Goal: Find specific page/section: Find specific page/section

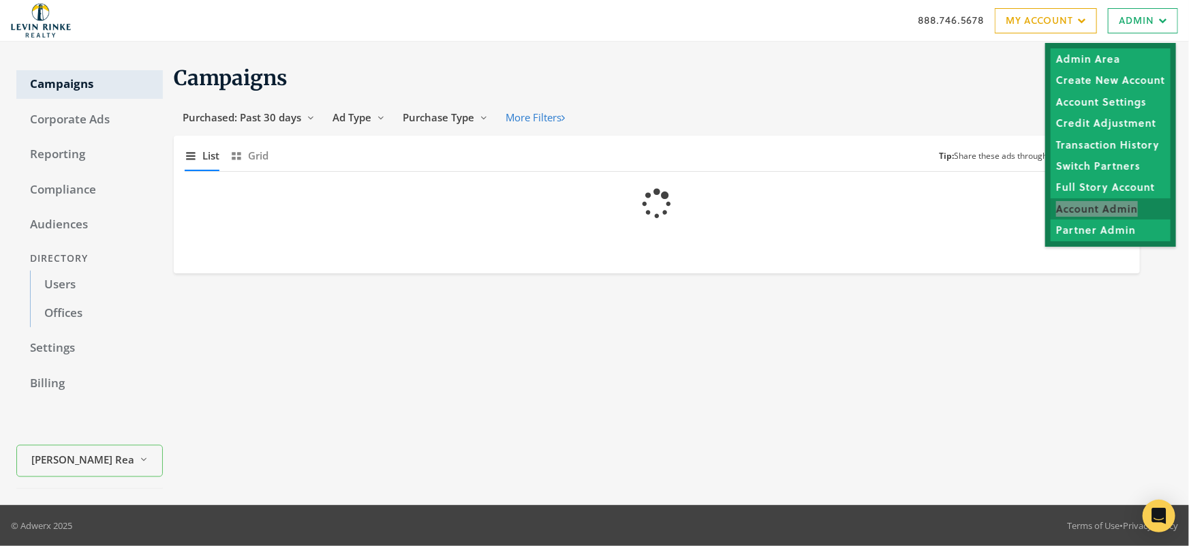
click at [0, 0] on div "888.746.5678 My Account My Campaigns Account Summary Compliance Dashboard Enter…" at bounding box center [594, 20] width 1189 height 41
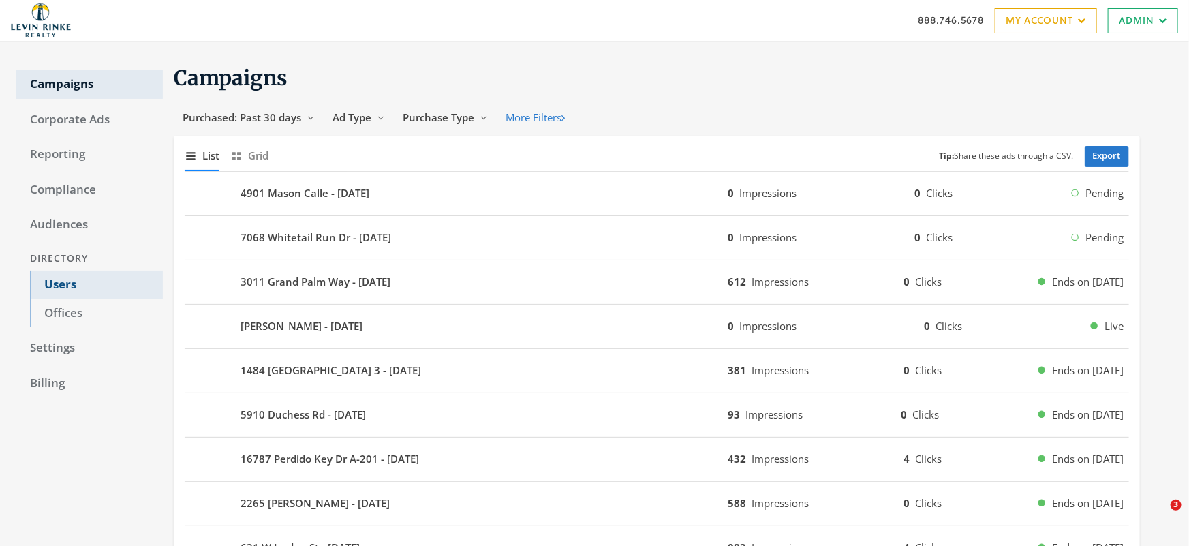
click at [61, 281] on link "Users" at bounding box center [96, 284] width 133 height 29
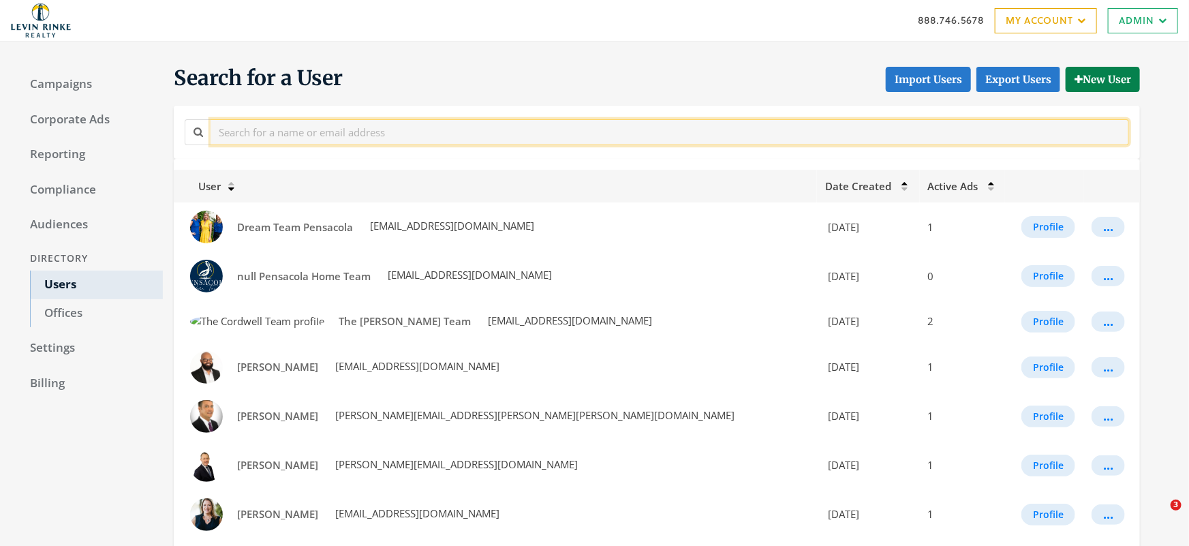
click at [292, 134] on input "text" at bounding box center [669, 131] width 918 height 25
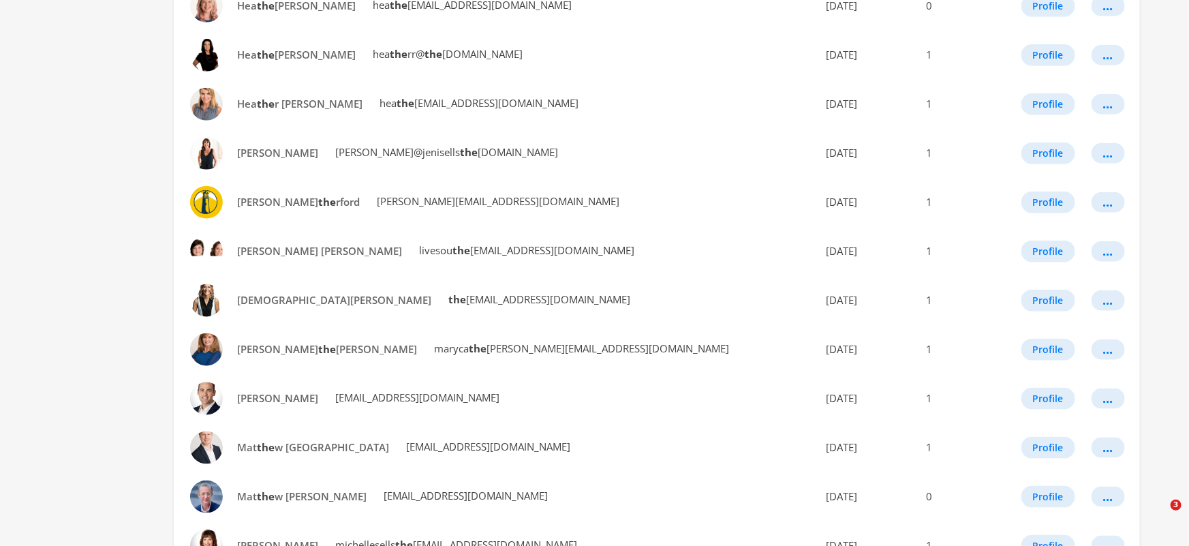
scroll to position [739, 0]
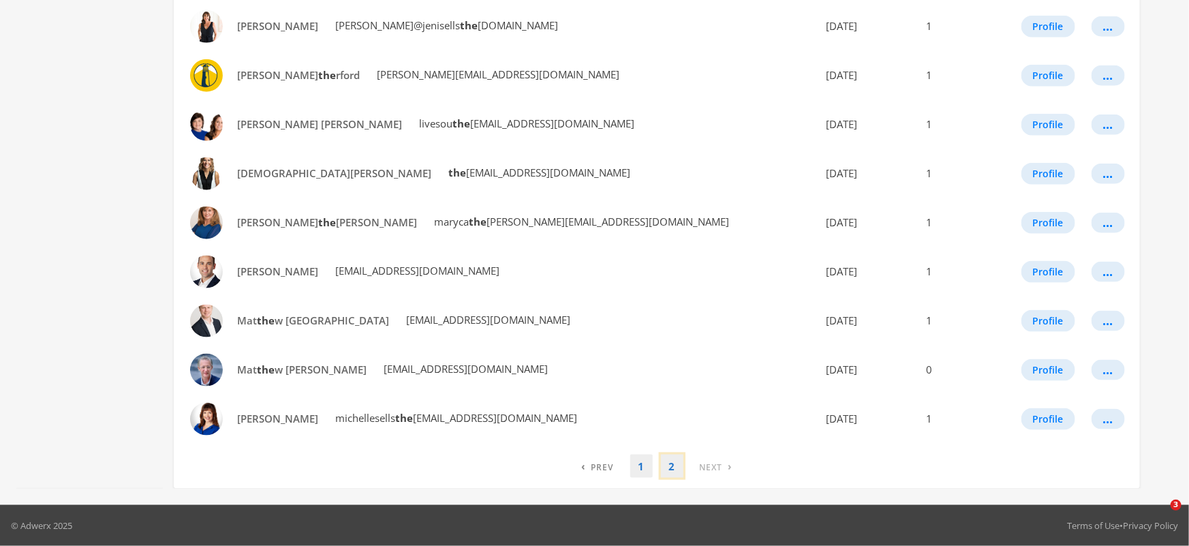
click at [673, 465] on link "2" at bounding box center [672, 466] width 22 height 24
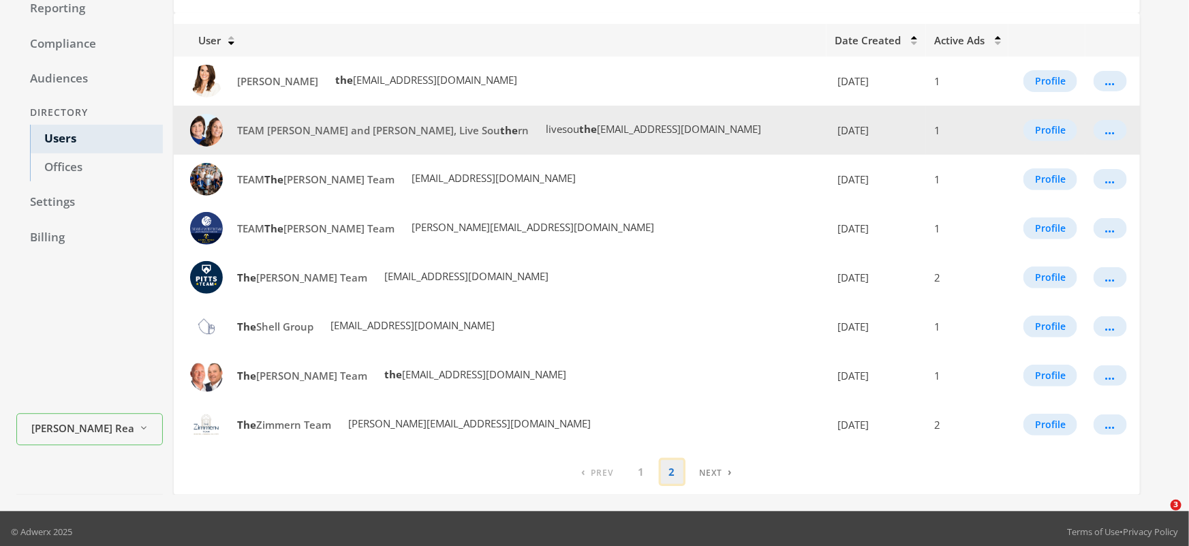
scroll to position [0, 0]
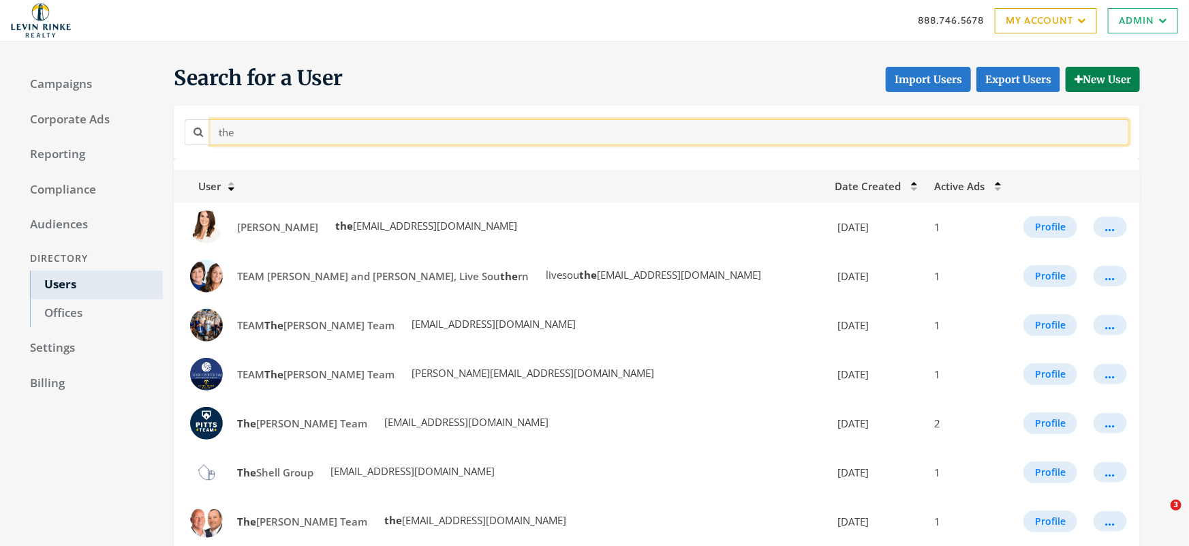
click at [265, 132] on input "the" at bounding box center [669, 131] width 918 height 25
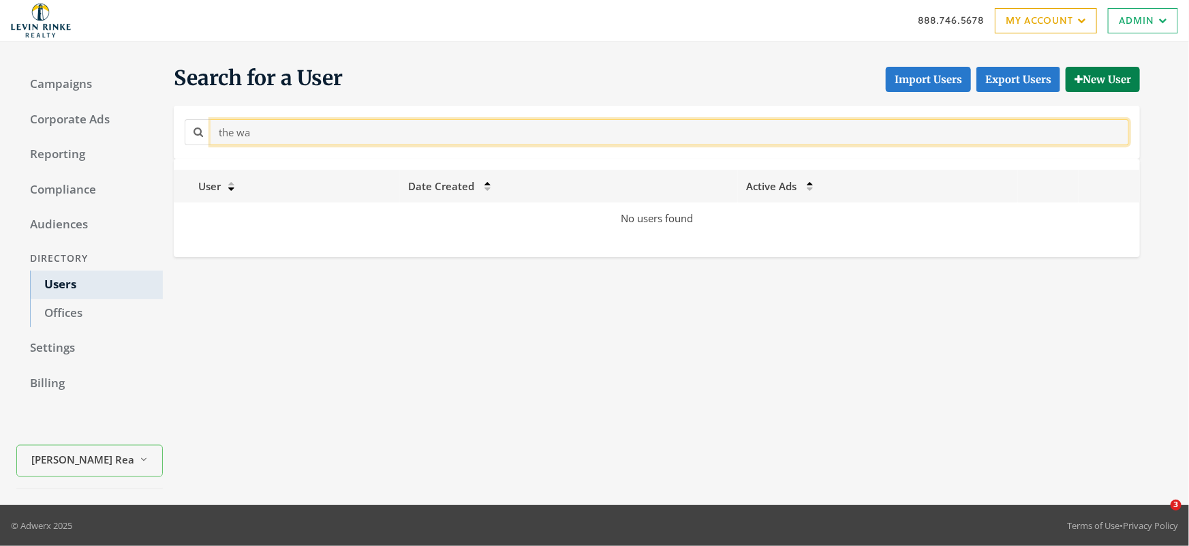
drag, startPoint x: 261, startPoint y: 131, endPoint x: 168, endPoint y: 131, distance: 92.6
click at [168, 131] on div "Search for a User Import Users Export Users New User the wa" at bounding box center [651, 112] width 977 height 94
type input "[PERSON_NAME]"
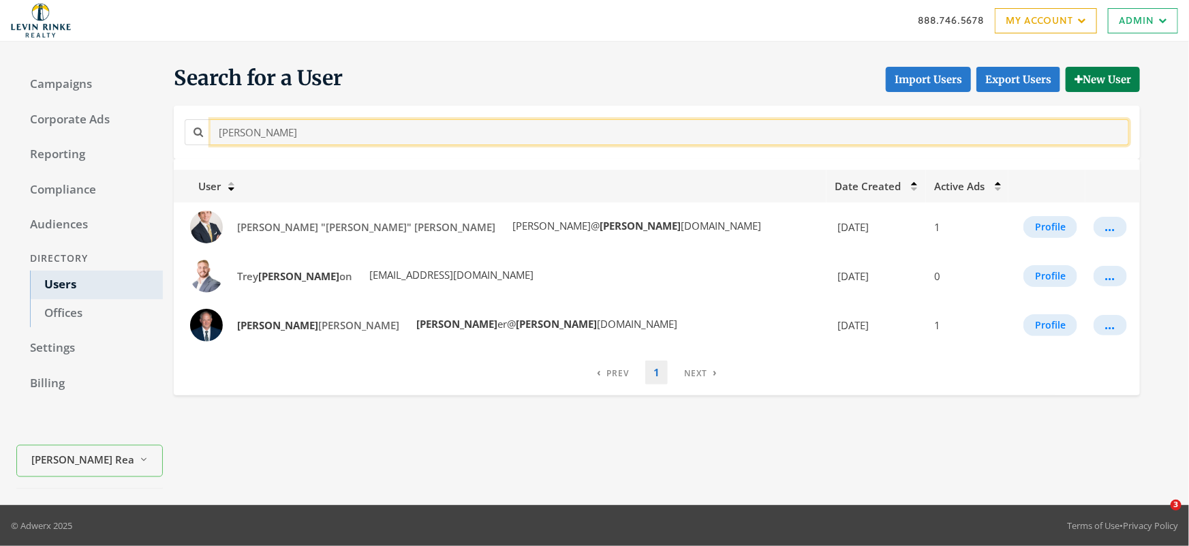
drag, startPoint x: 243, startPoint y: 136, endPoint x: 187, endPoint y: 116, distance: 59.5
click at [187, 116] on div "[PERSON_NAME]" at bounding box center [656, 131] width 951 height 31
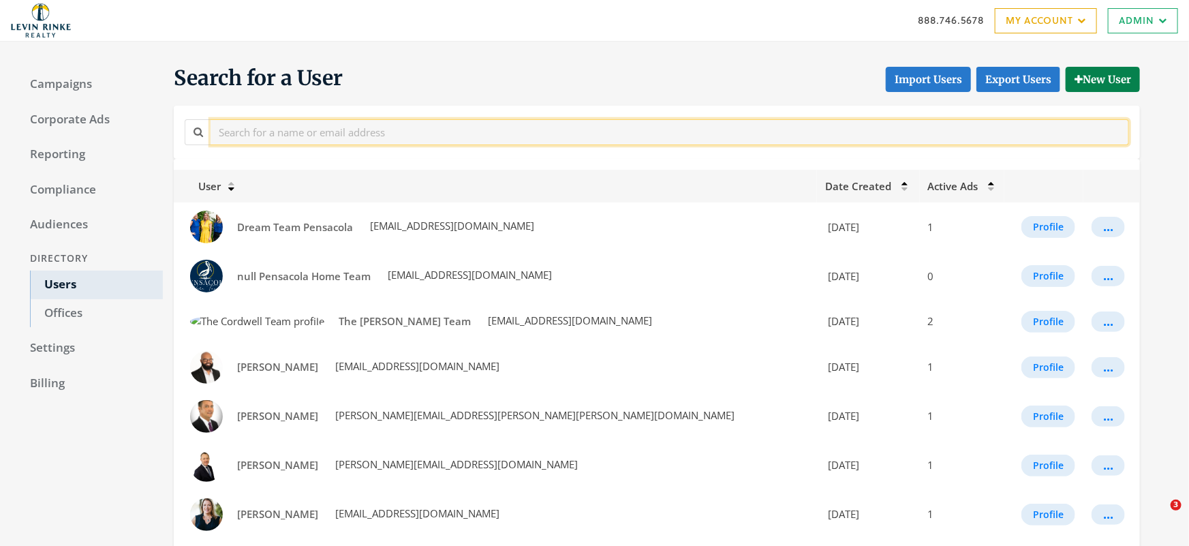
click at [267, 122] on input "text" at bounding box center [669, 131] width 918 height 25
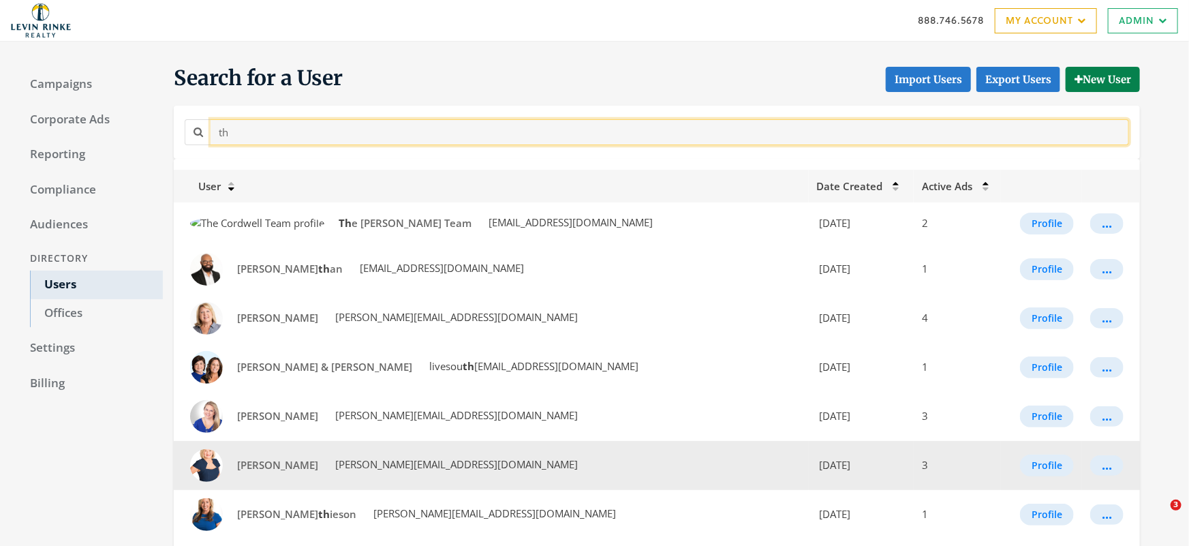
type input "the"
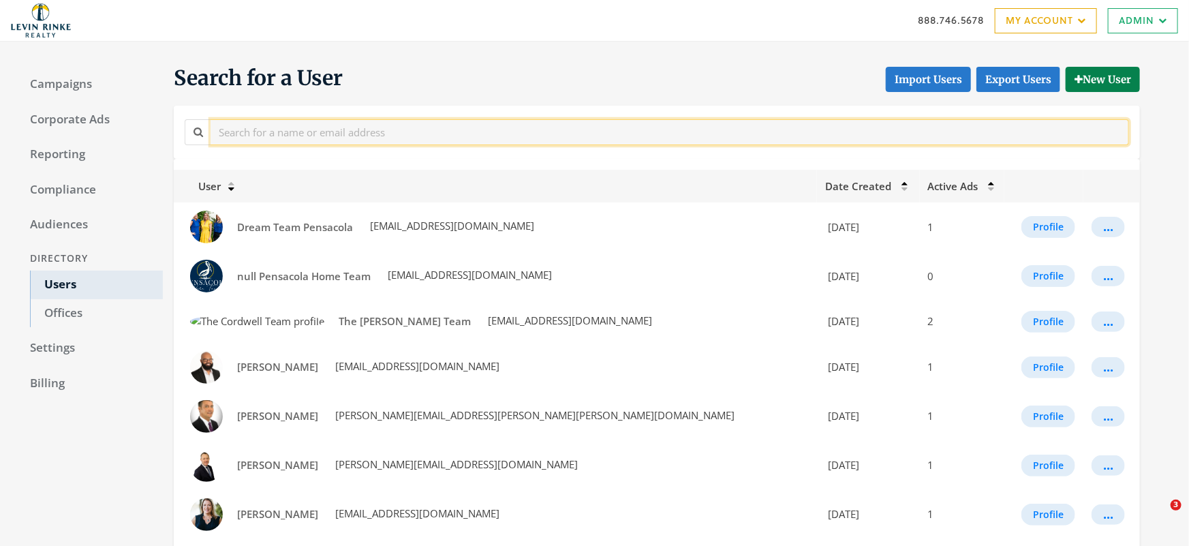
click at [247, 136] on input "text" at bounding box center [669, 131] width 918 height 25
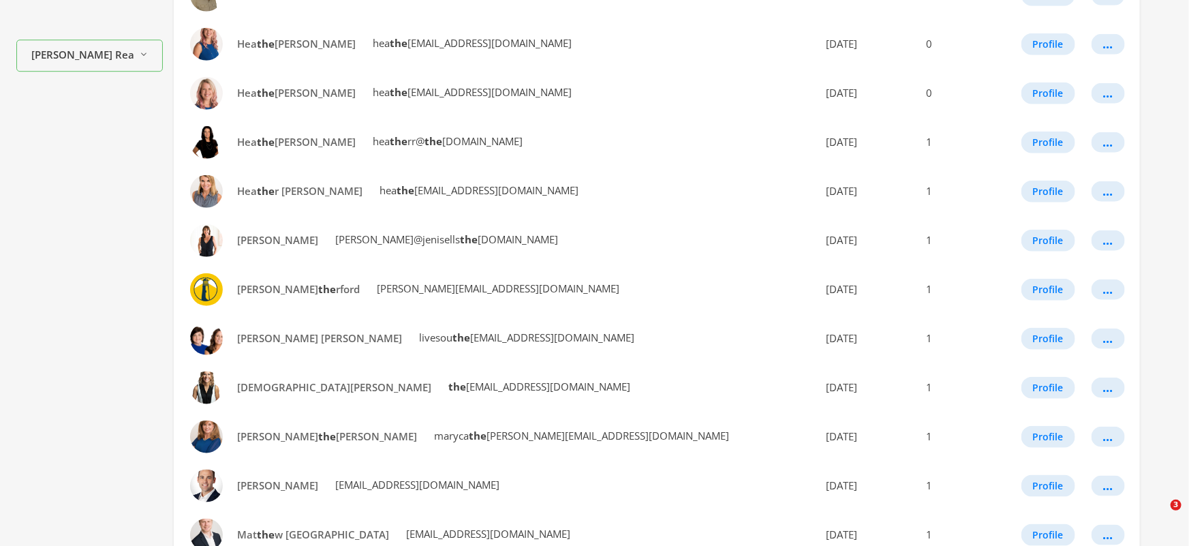
scroll to position [739, 0]
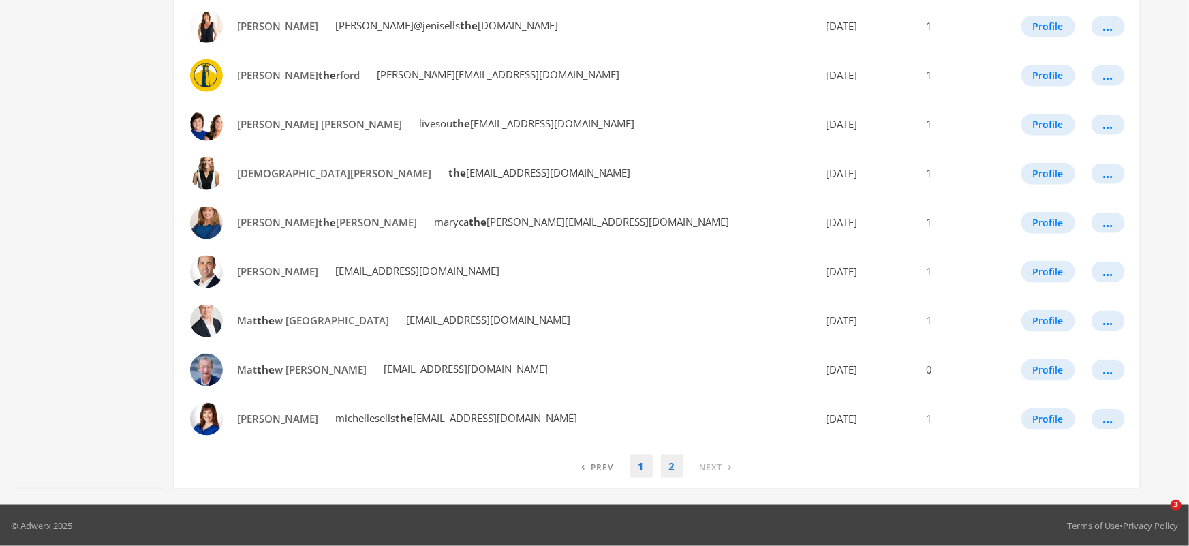
type input "the"
click at [672, 467] on link "2" at bounding box center [672, 466] width 22 height 24
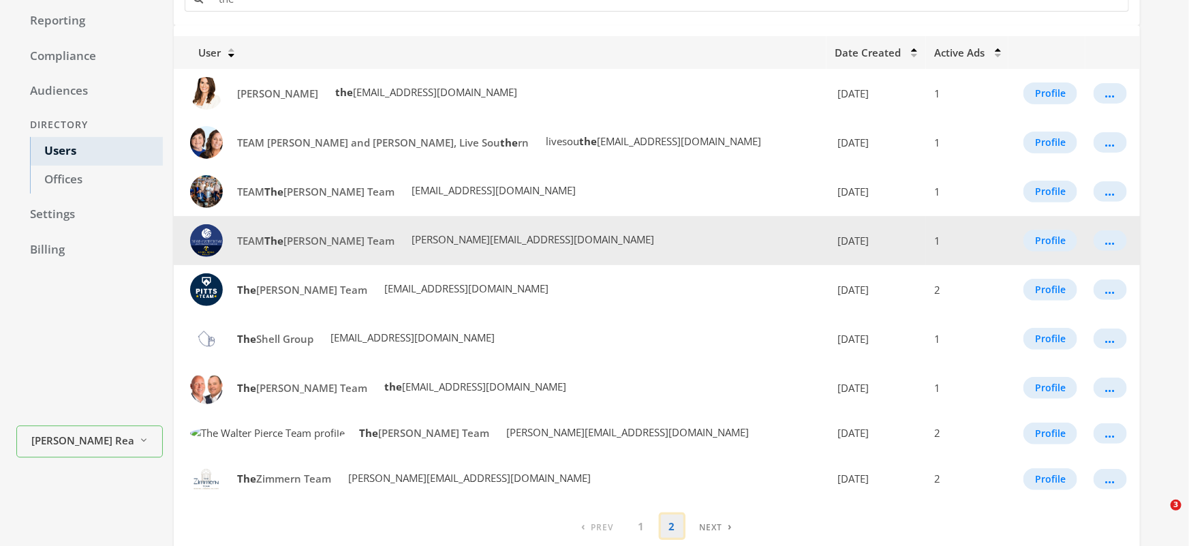
scroll to position [136, 0]
